Goal: Obtain resource: Obtain resource

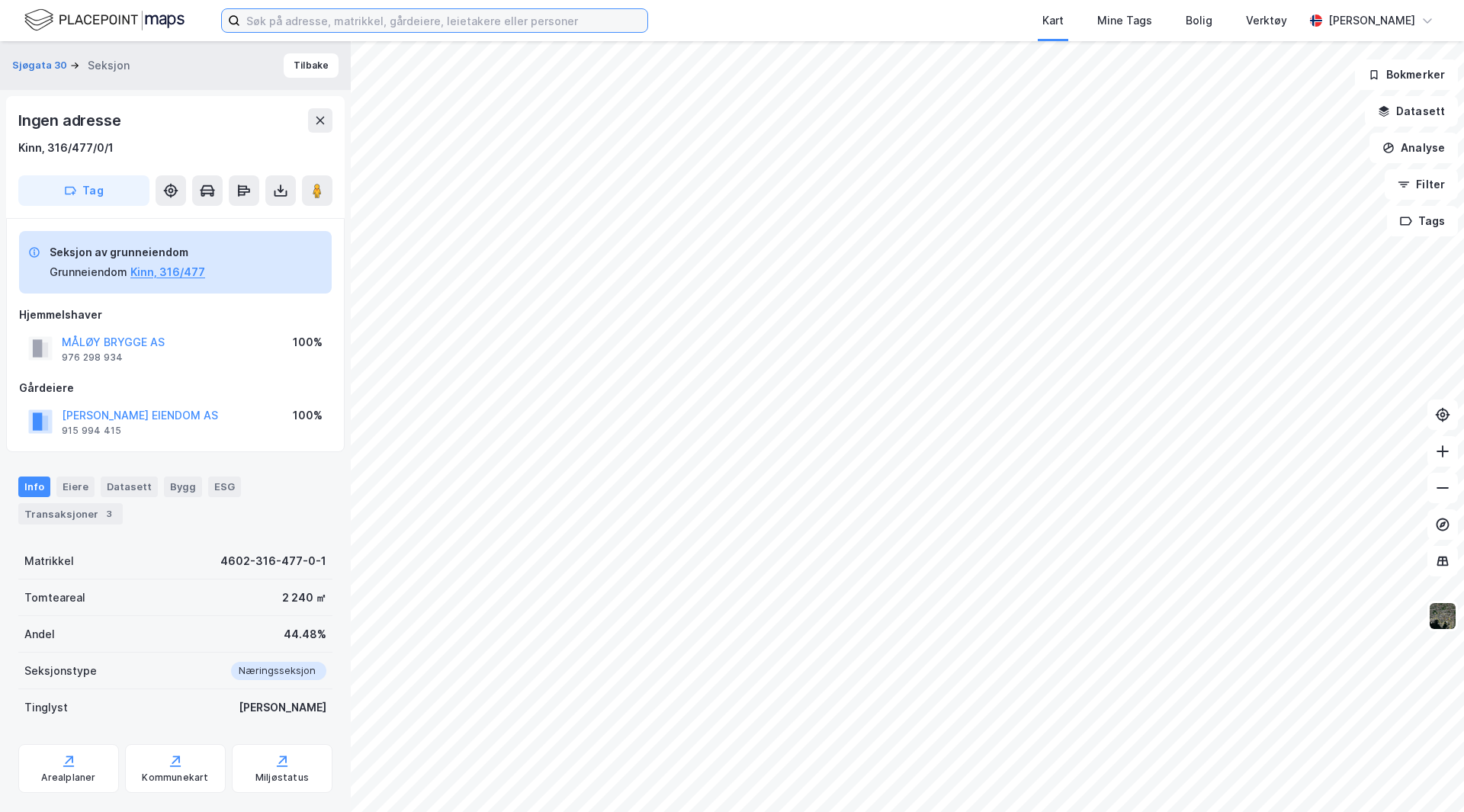
click at [329, 13] on input at bounding box center [444, 20] width 408 height 23
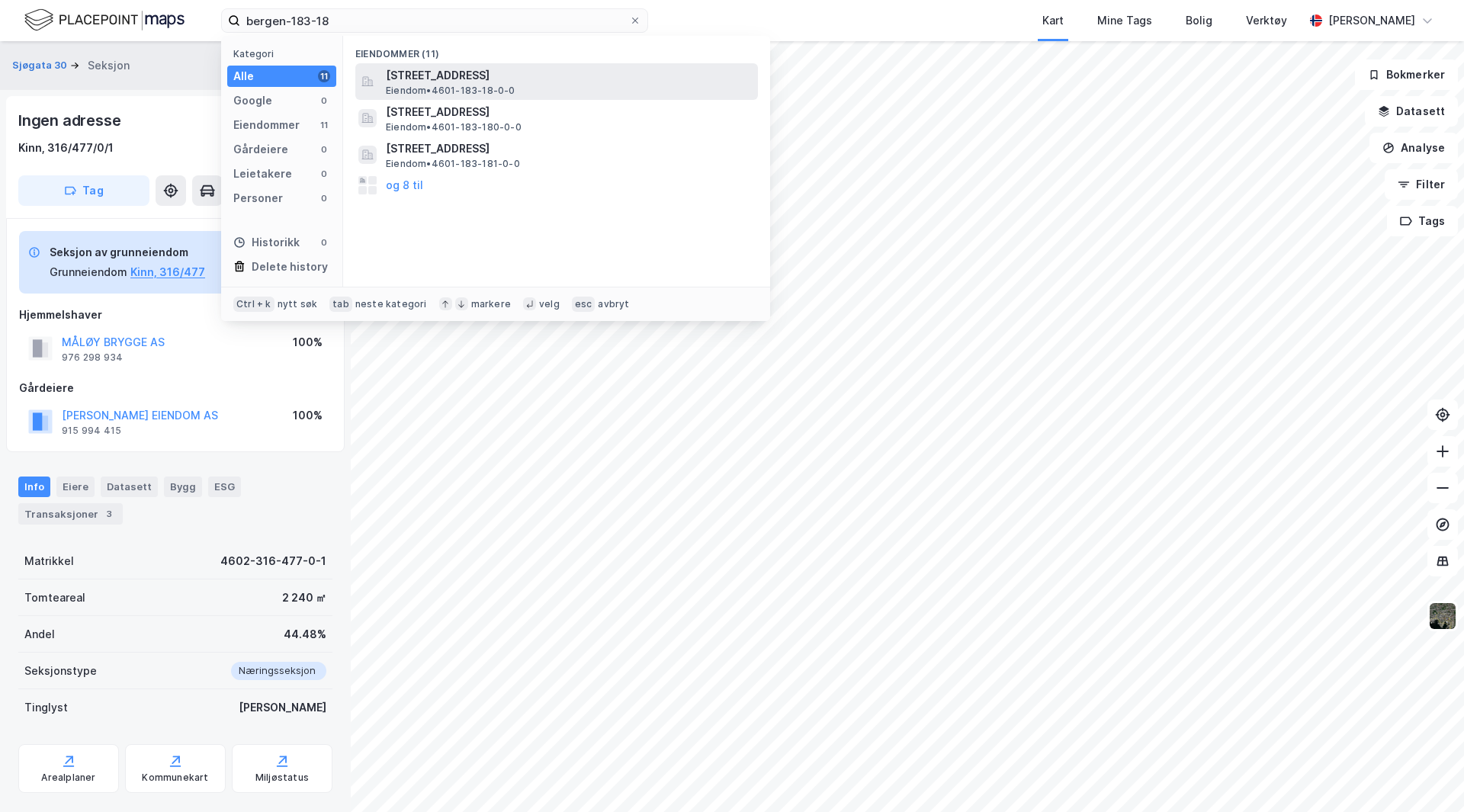
click at [517, 78] on span "[STREET_ADDRESS]" at bounding box center [568, 75] width 366 height 18
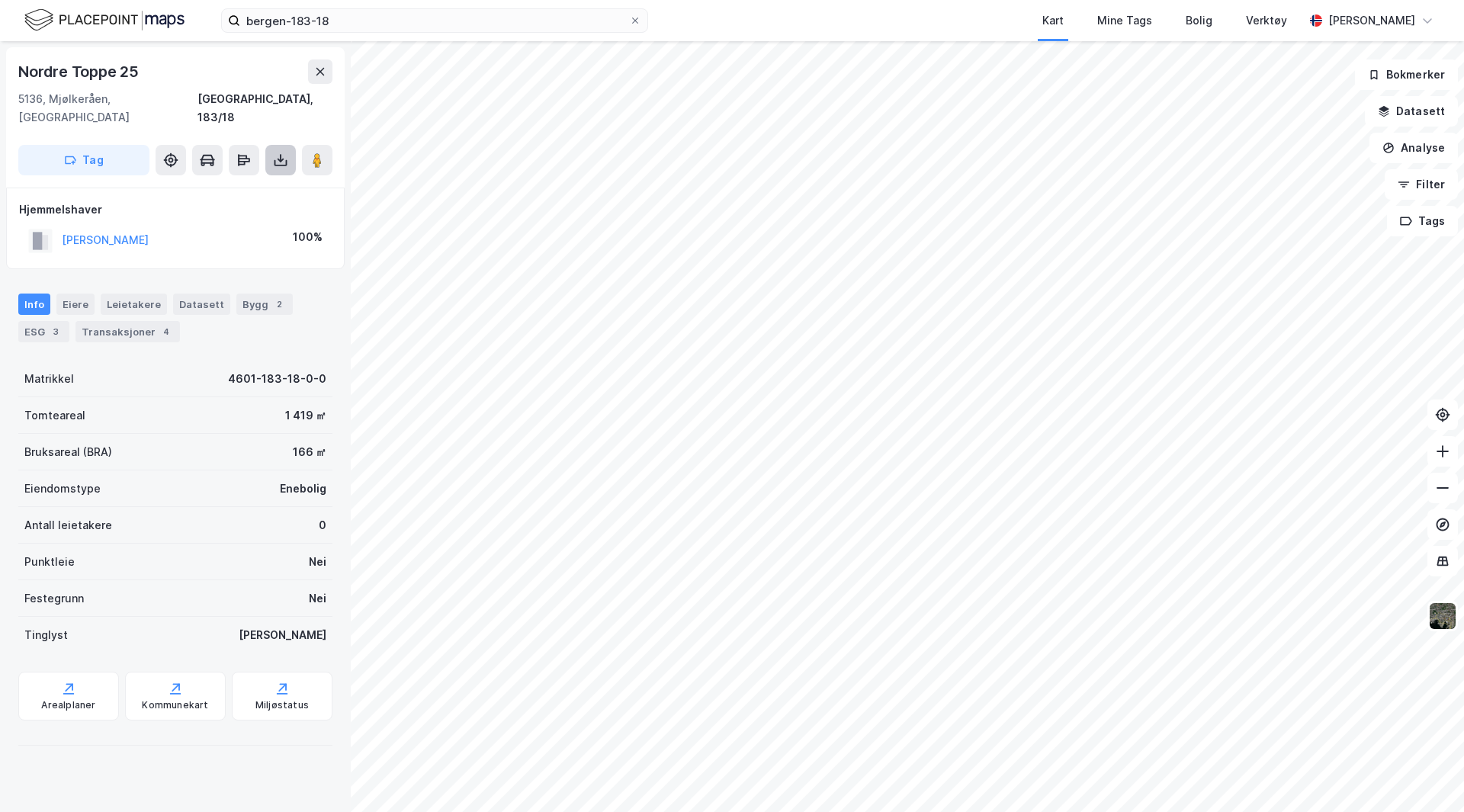
click at [277, 152] on icon at bounding box center [280, 160] width 16 height 16
click at [219, 184] on div "Last ned grunnbok" at bounding box center [205, 190] width 88 height 12
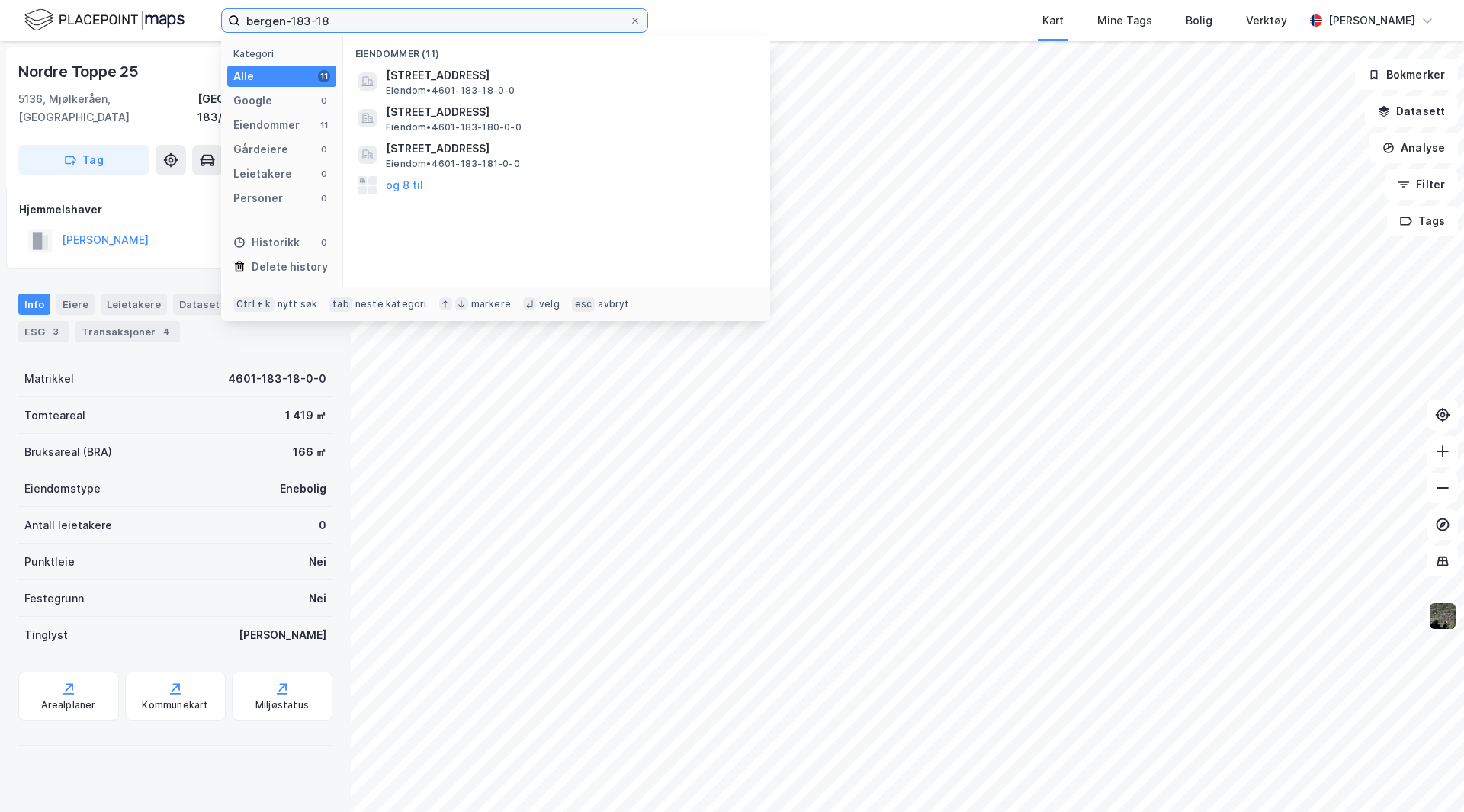
drag, startPoint x: 345, startPoint y: 15, endPoint x: 332, endPoint y: 15, distance: 13.0
click at [333, 15] on input "bergen-183-18" at bounding box center [435, 20] width 389 height 23
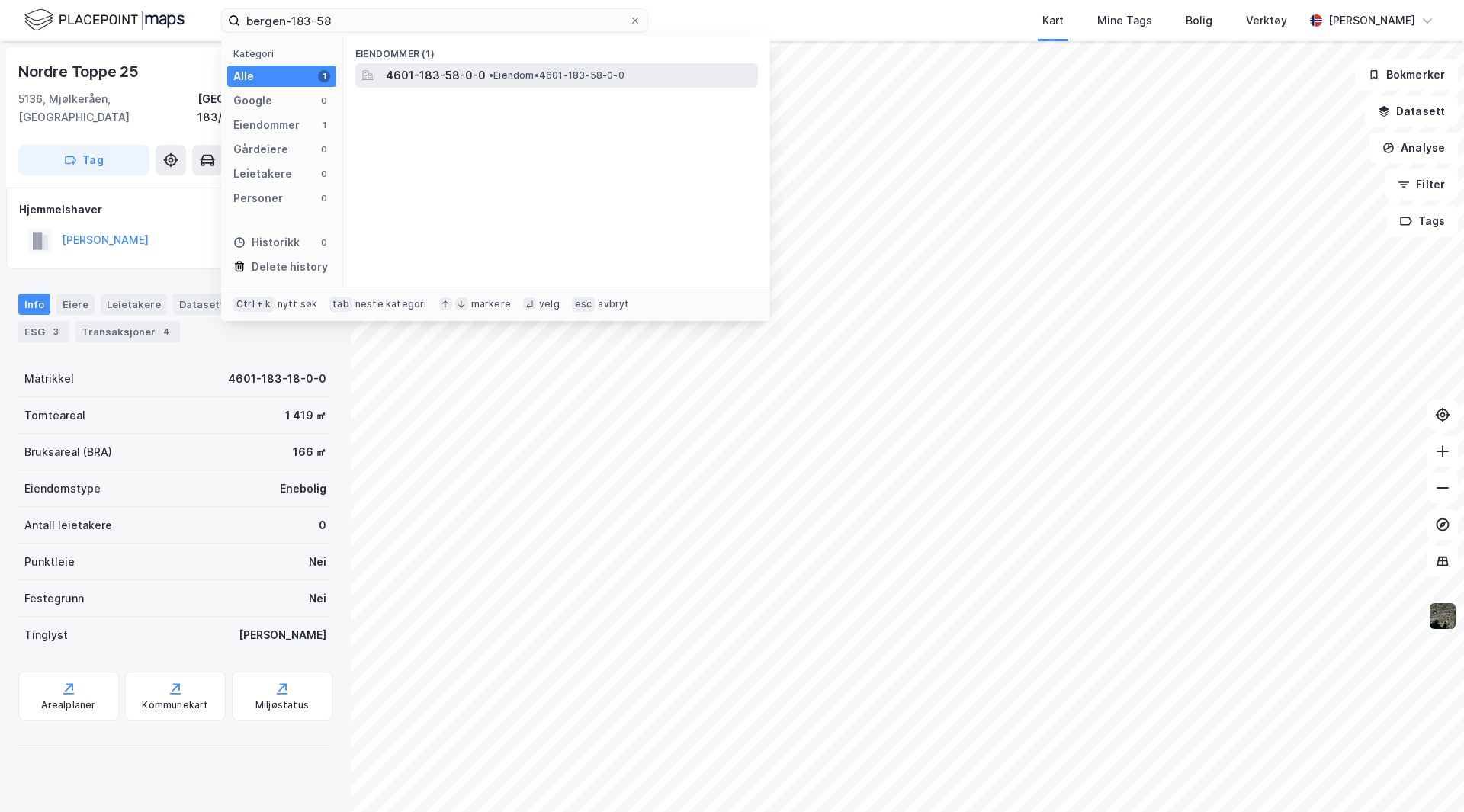
click at [437, 68] on span "4601-183-58-0-0" at bounding box center [435, 75] width 100 height 18
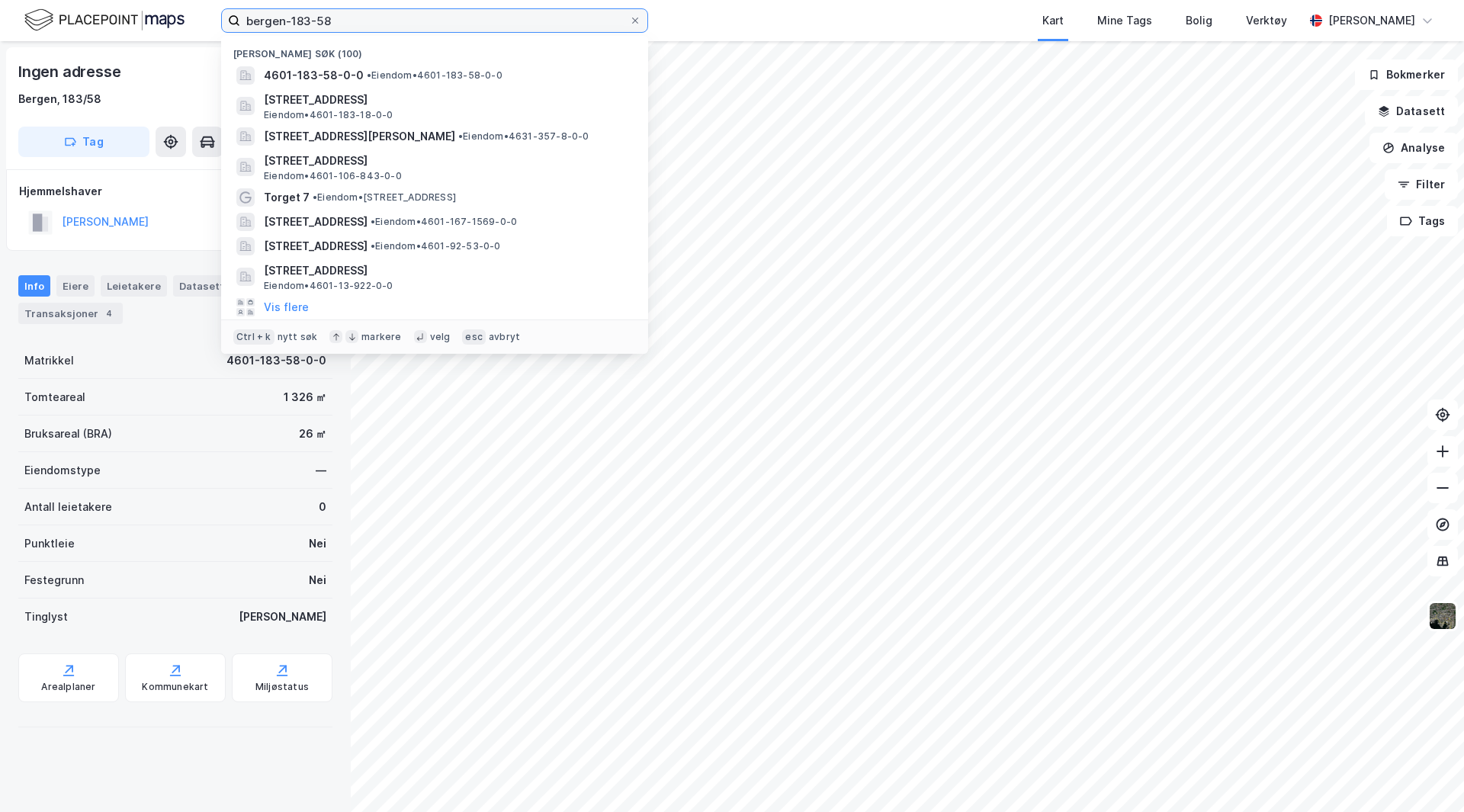
drag, startPoint x: 357, startPoint y: 20, endPoint x: 296, endPoint y: 35, distance: 62.8
click at [296, 35] on div "bergen-183-58 Nylige søk [PHONE_NUMBER] • Eiendom • 4601-183-58-0-0 Nordre Topp…" at bounding box center [732, 20] width 1464 height 41
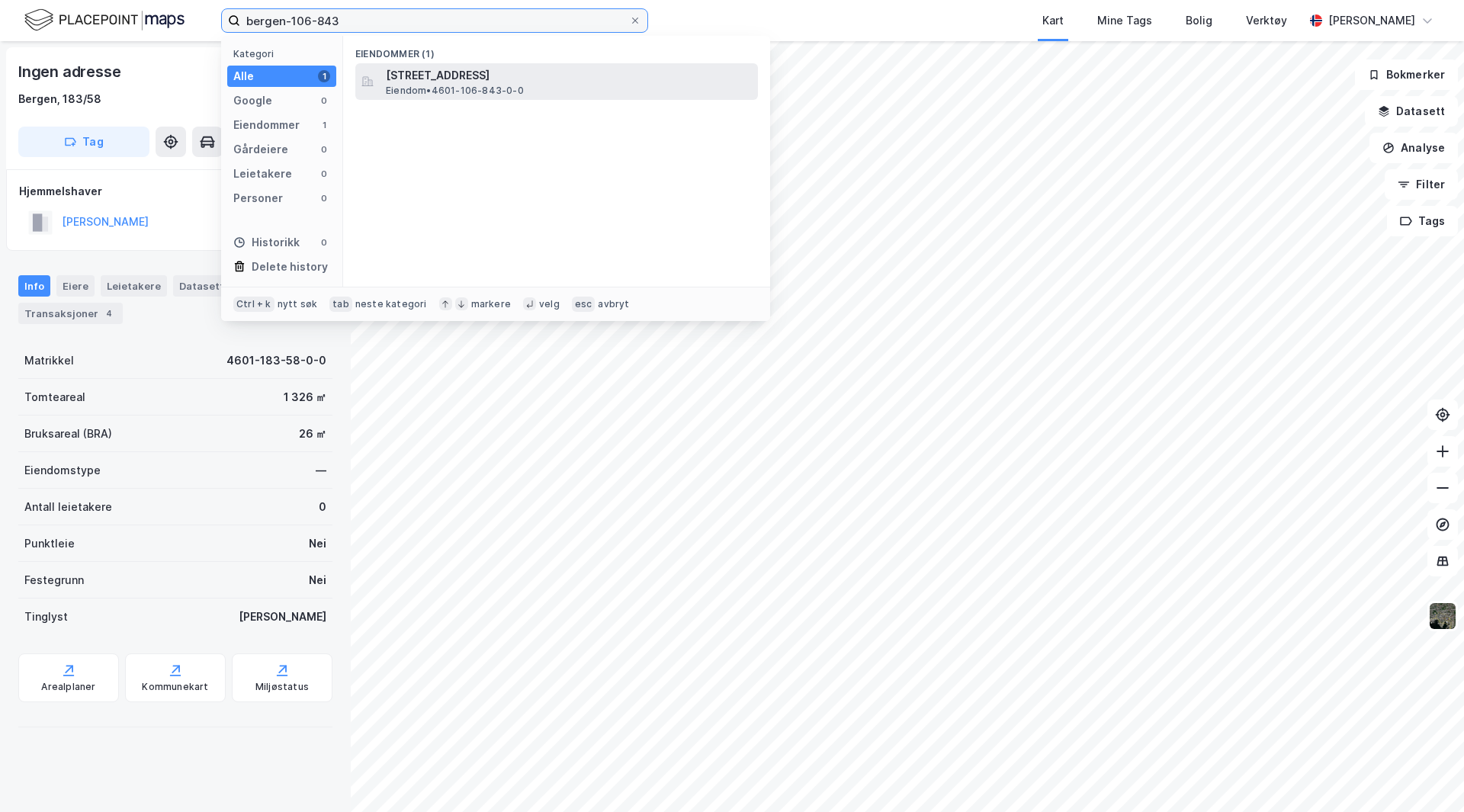
type input "bergen-106-843"
click at [422, 78] on span "[STREET_ADDRESS]" at bounding box center [568, 75] width 366 height 18
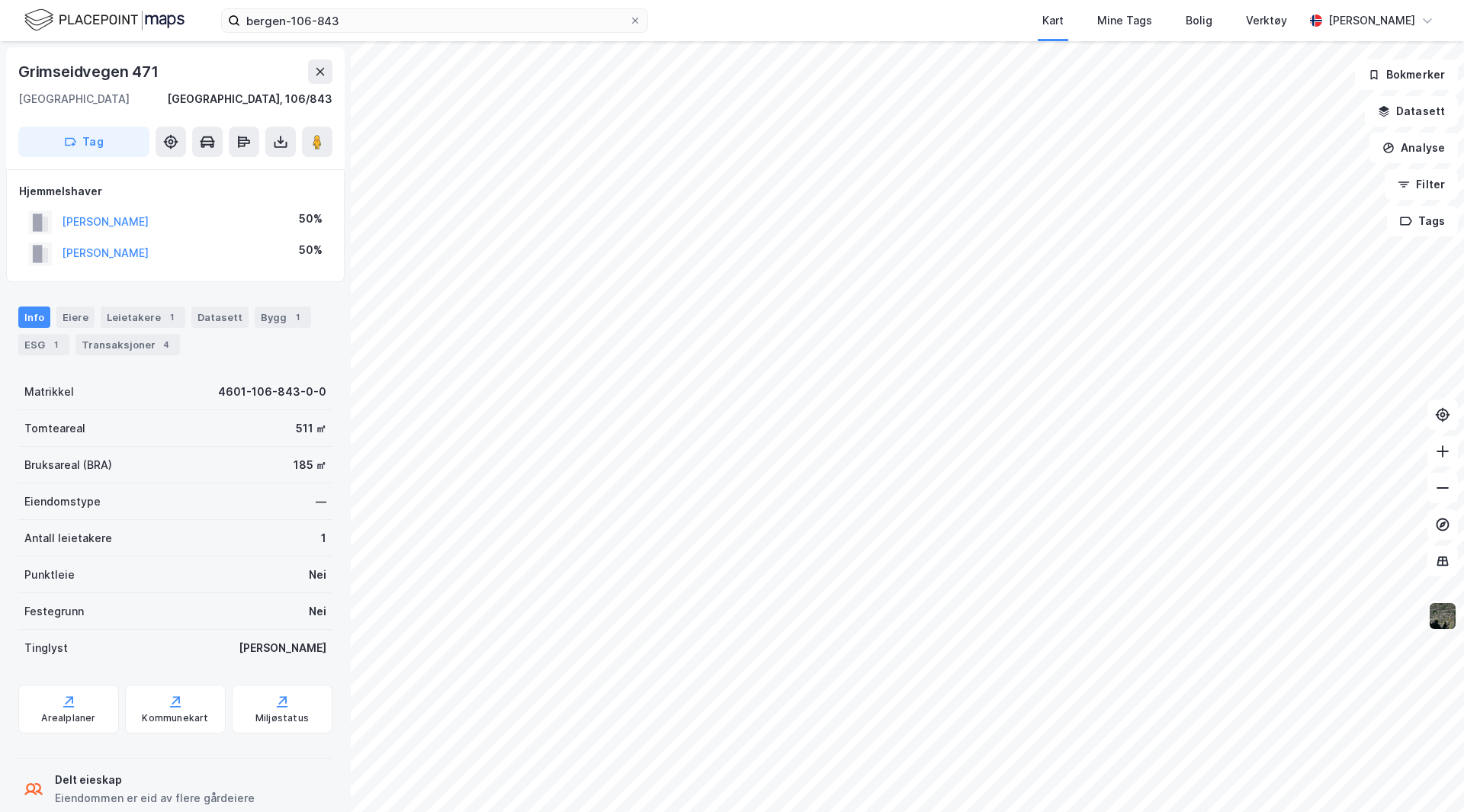
click at [1443, 611] on img at bounding box center [1443, 617] width 29 height 29
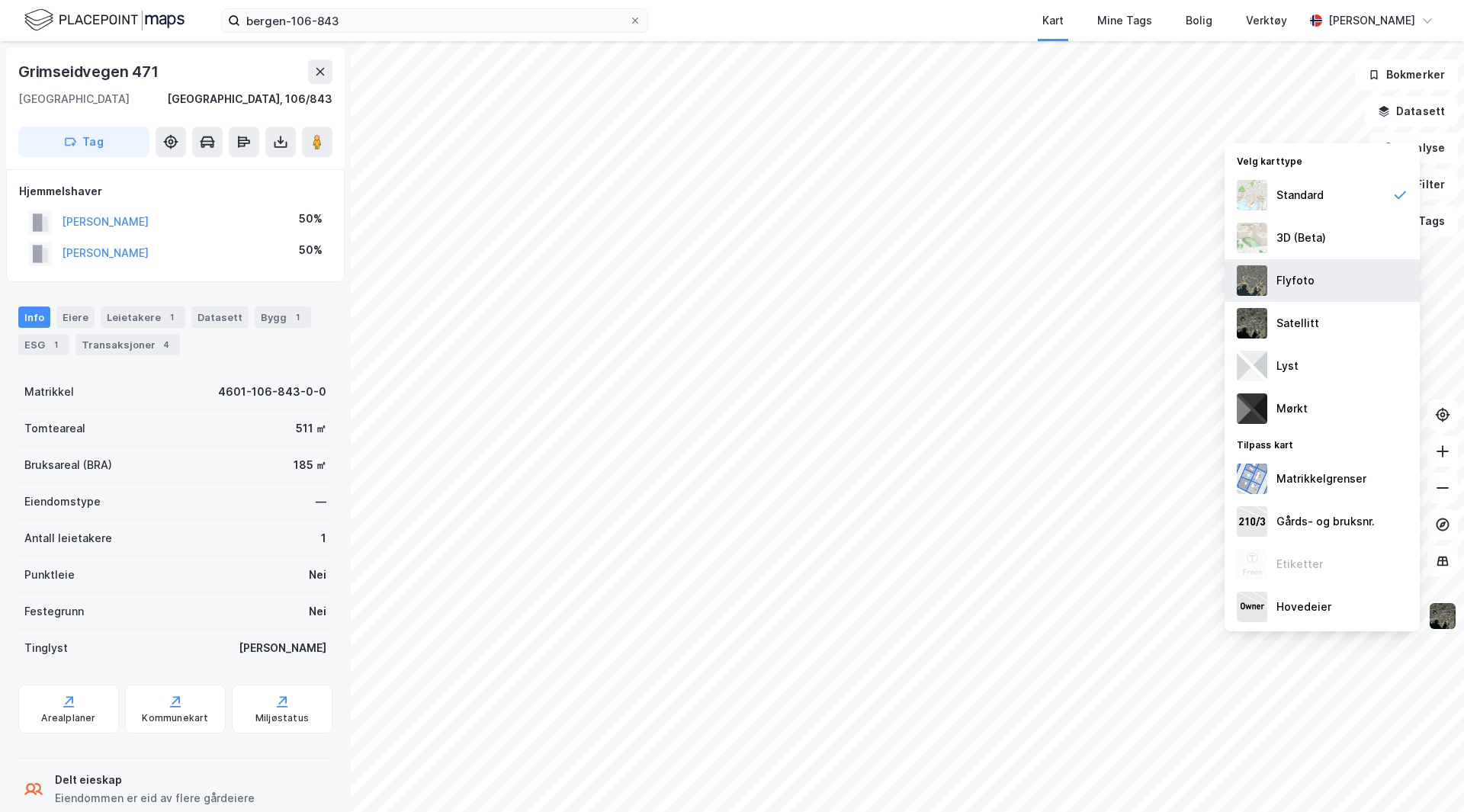
click at [1297, 272] on div "Flyfoto" at bounding box center [1296, 281] width 39 height 18
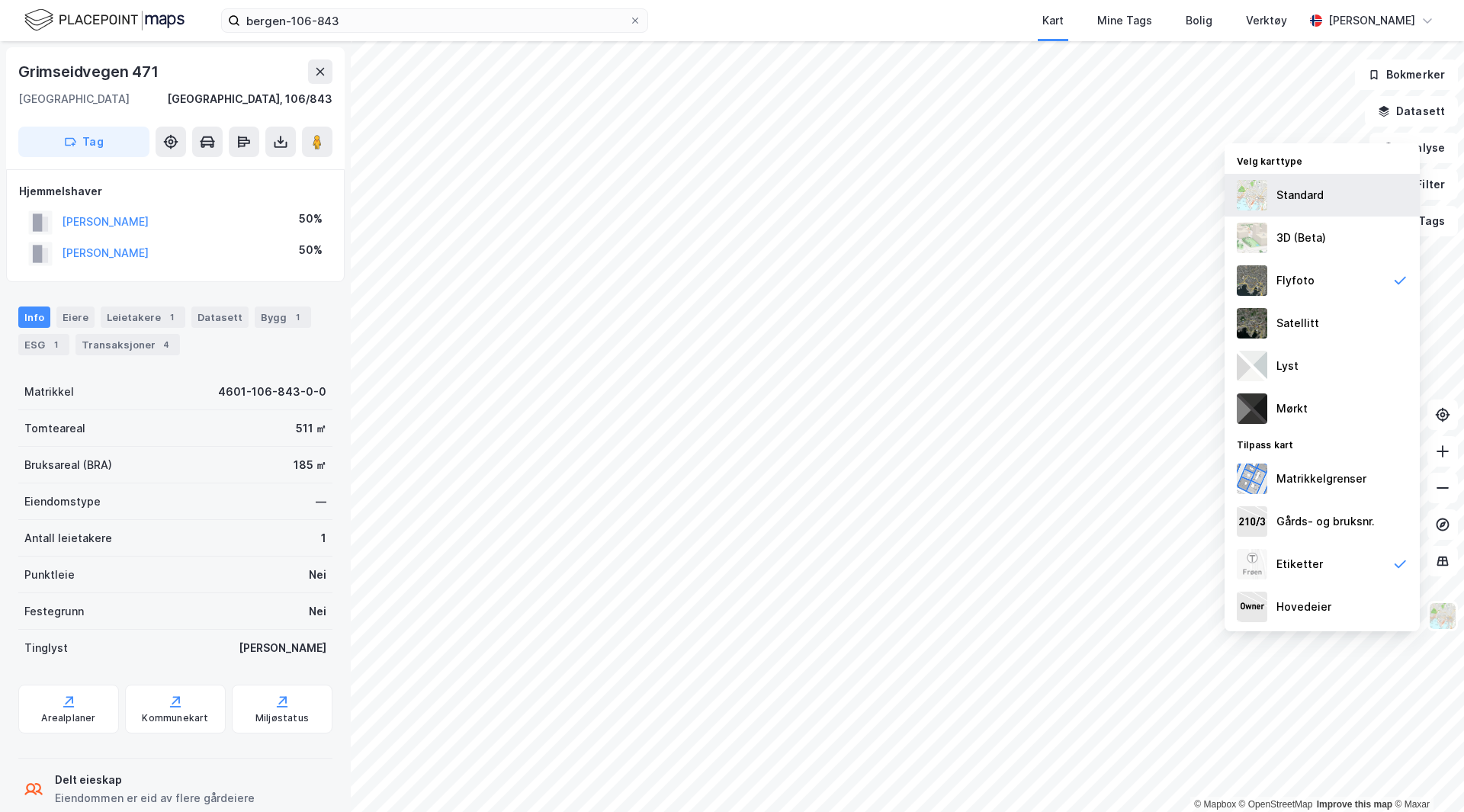
click at [1295, 200] on div "Standard" at bounding box center [1301, 195] width 48 height 18
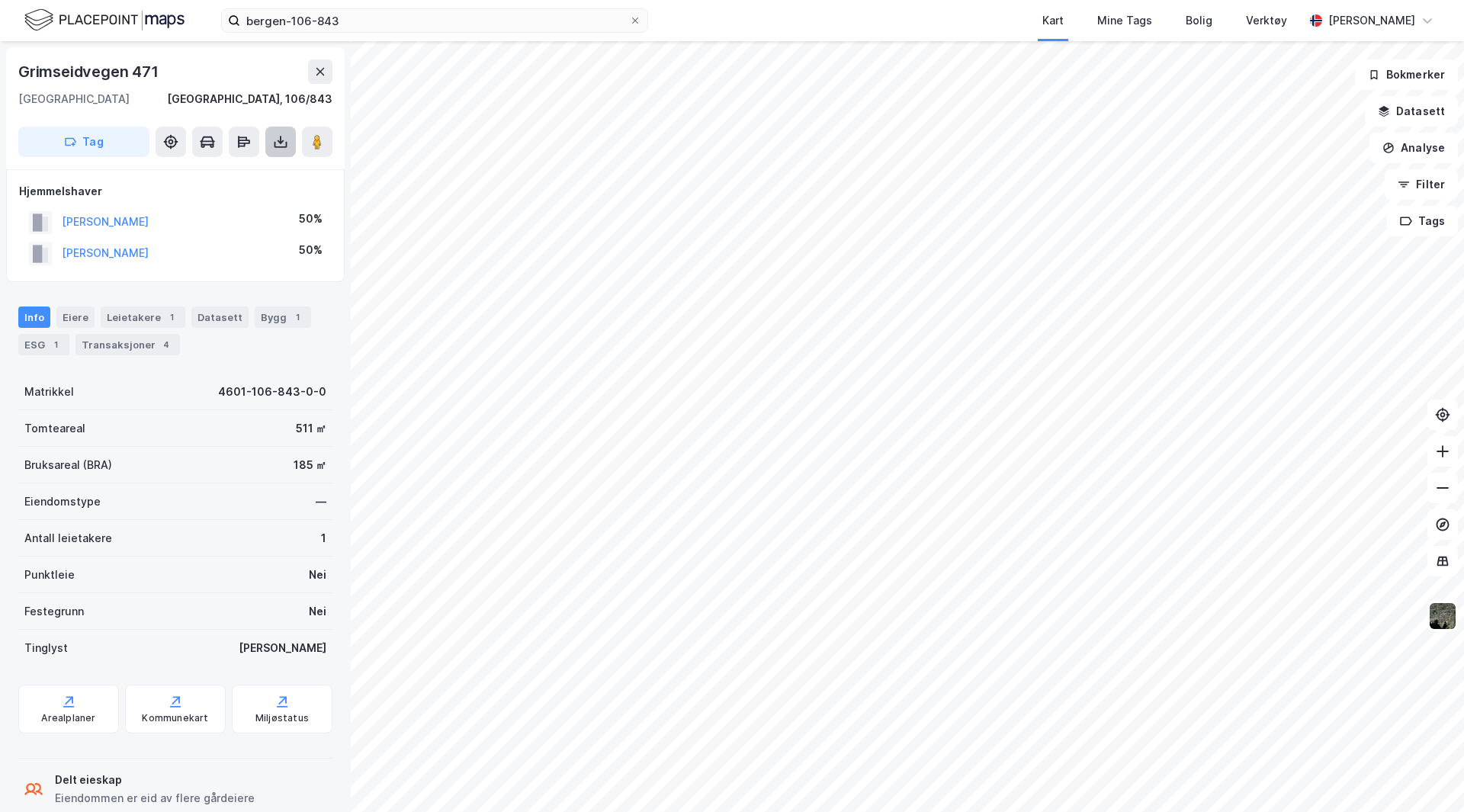
click at [284, 136] on icon at bounding box center [280, 141] width 16 height 16
click at [230, 162] on div "Last ned grunnbok" at bounding box center [214, 172] width 162 height 25
